Goal: Task Accomplishment & Management: Complete application form

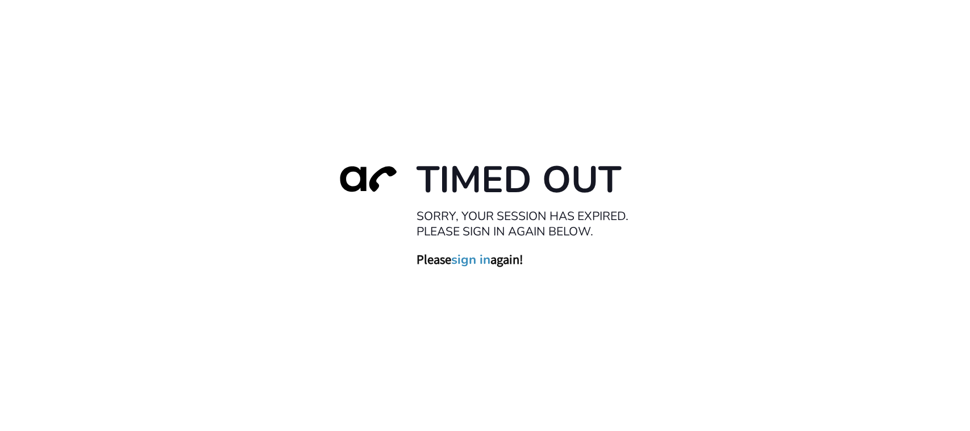
click at [470, 259] on link "sign in" at bounding box center [471, 260] width 39 height 16
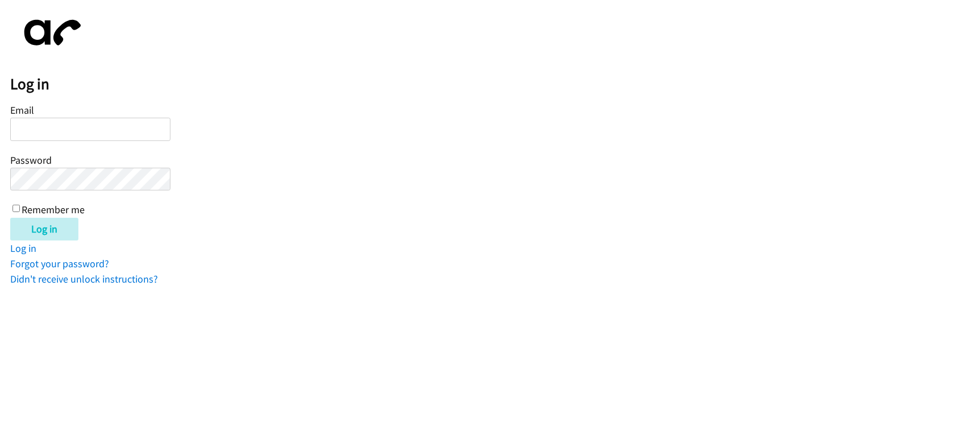
click at [120, 132] on input "Email" at bounding box center [90, 129] width 160 height 23
type input "C"
type input "[EMAIL_ADDRESS][DOMAIN_NAME]"
click at [10, 218] on input "Log in" at bounding box center [44, 229] width 68 height 23
